Goal: Complete application form

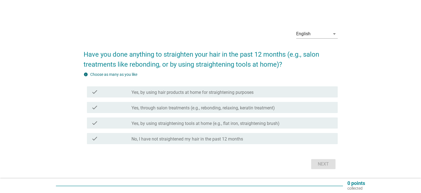
click at [181, 107] on label "Yes, through salon treatments (e.g., rebonding, relaxing, keratin treatment)" at bounding box center [204, 108] width 144 height 6
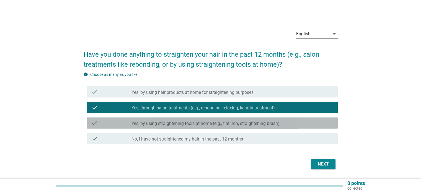
click at [182, 122] on label "Yes, by using straightening tools at home (e.g., flat iron, straightening brush)" at bounding box center [206, 124] width 148 height 6
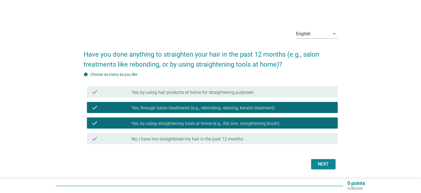
click at [184, 91] on label "Yes, by using hair products at home for straightening purposes" at bounding box center [193, 92] width 122 height 6
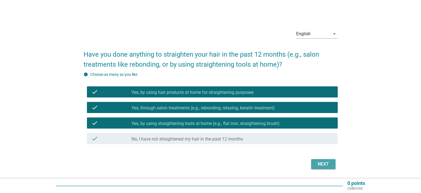
click at [318, 165] on div "Next" at bounding box center [324, 163] width 16 height 7
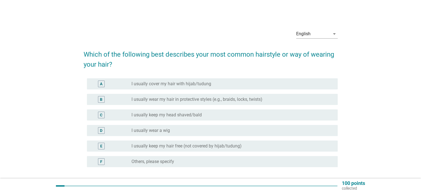
click at [191, 83] on label "I usually cover my hair with hijab/tudung" at bounding box center [172, 84] width 80 height 6
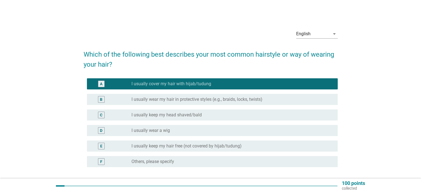
click at [173, 147] on label "I usually keep my hair free (not covered by hijab/tudung)" at bounding box center [187, 146] width 110 height 6
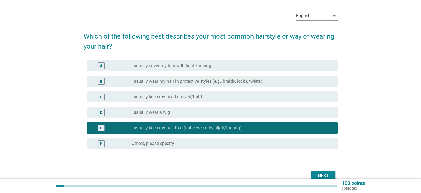
scroll to position [28, 0]
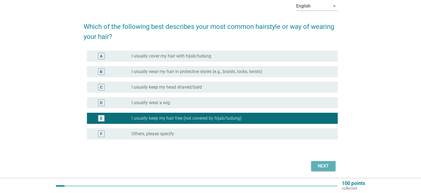
click at [322, 167] on div "Next" at bounding box center [324, 165] width 16 height 7
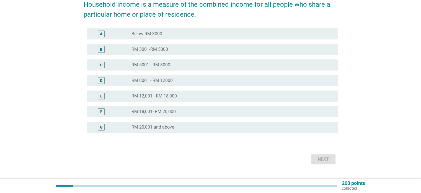
scroll to position [82, 0]
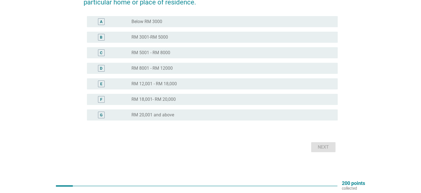
click at [163, 98] on label "RM 18,001- RM 20,000" at bounding box center [154, 99] width 44 height 6
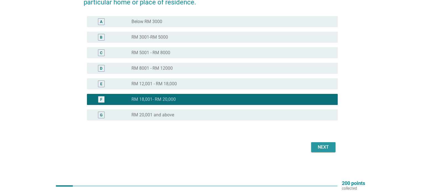
click at [328, 146] on div "Next" at bounding box center [324, 147] width 16 height 7
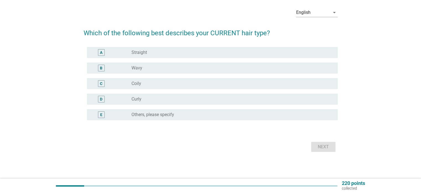
scroll to position [0, 0]
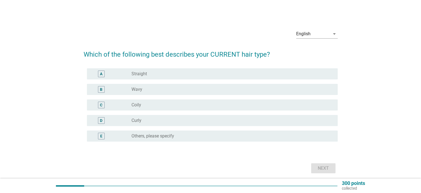
click at [143, 88] on div "radio_button_unchecked Wavy" at bounding box center [230, 89] width 197 height 6
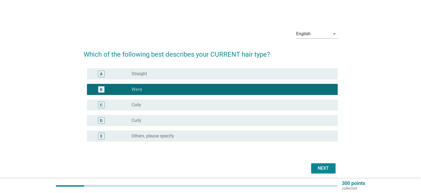
click at [329, 167] on div "Next" at bounding box center [324, 168] width 16 height 7
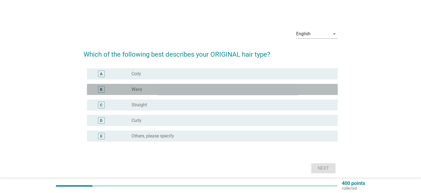
click at [139, 88] on label "Wavy" at bounding box center [137, 89] width 11 height 6
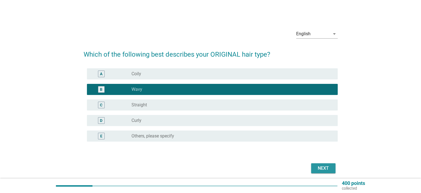
click at [321, 166] on div "Next" at bounding box center [324, 168] width 16 height 7
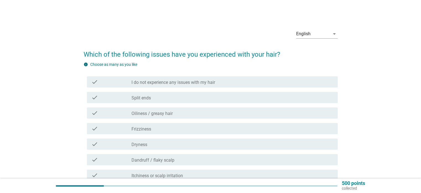
scroll to position [28, 0]
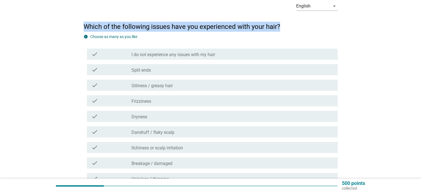
drag, startPoint x: 81, startPoint y: 24, endPoint x: 303, endPoint y: 20, distance: 222.5
click at [303, 20] on div "English arrow_drop_down Which of the following issues have you experienced with…" at bounding box center [210, 127] width 263 height 268
click at [306, 24] on h2 "Which of the following issues have you experienced with your hair?" at bounding box center [211, 24] width 254 height 16
drag, startPoint x: 289, startPoint y: 24, endPoint x: 70, endPoint y: 30, distance: 219.0
click at [70, 30] on div "English arrow_drop_down Which of the following issues have you experienced with…" at bounding box center [210, 127] width 395 height 268
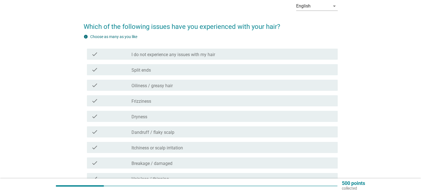
click at [63, 32] on div "English arrow_drop_down Which of the following issues have you experienced with…" at bounding box center [210, 127] width 395 height 268
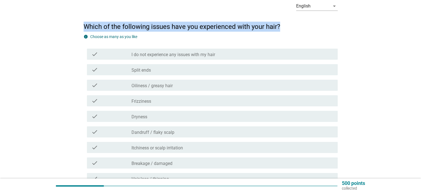
drag, startPoint x: 66, startPoint y: 30, endPoint x: 300, endPoint y: 26, distance: 233.9
click at [300, 26] on div "English arrow_drop_down Which of the following issues have you experienced with…" at bounding box center [210, 127] width 395 height 268
click at [288, 26] on h2 "Which of the following issues have you experienced with your hair?" at bounding box center [211, 24] width 254 height 16
drag, startPoint x: 288, startPoint y: 26, endPoint x: 57, endPoint y: 15, distance: 231.1
click at [57, 15] on div "English arrow_drop_down Which of the following issues have you experienced with…" at bounding box center [210, 127] width 395 height 268
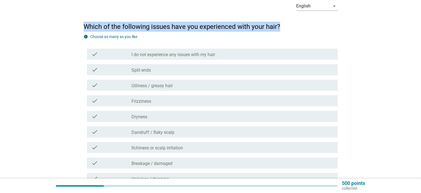
click at [58, 25] on div "English arrow_drop_down Which of the following issues have you experienced with…" at bounding box center [210, 127] width 395 height 268
drag, startPoint x: 70, startPoint y: 25, endPoint x: 318, endPoint y: 26, distance: 248.0
click at [318, 26] on div "English arrow_drop_down Which of the following issues have you experienced with…" at bounding box center [210, 127] width 395 height 268
click at [295, 26] on h2 "Which of the following issues have you experienced with your hair?" at bounding box center [211, 24] width 254 height 16
drag, startPoint x: 295, startPoint y: 26, endPoint x: 35, endPoint y: 24, distance: 259.6
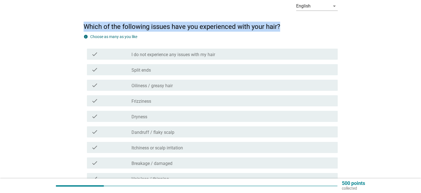
click at [35, 24] on div "English arrow_drop_down Which of the following issues have you experienced with…" at bounding box center [210, 127] width 395 height 268
click at [35, 29] on div "English arrow_drop_down Which of the following issues have you experienced with…" at bounding box center [210, 127] width 395 height 268
drag, startPoint x: 52, startPoint y: 27, endPoint x: 323, endPoint y: 28, distance: 270.1
click at [323, 28] on div "English arrow_drop_down Which of the following issues have you experienced with…" at bounding box center [210, 127] width 395 height 268
click at [323, 28] on h2 "Which of the following issues have you experienced with your hair?" at bounding box center [211, 24] width 254 height 16
